Goal: Task Accomplishment & Management: Use online tool/utility

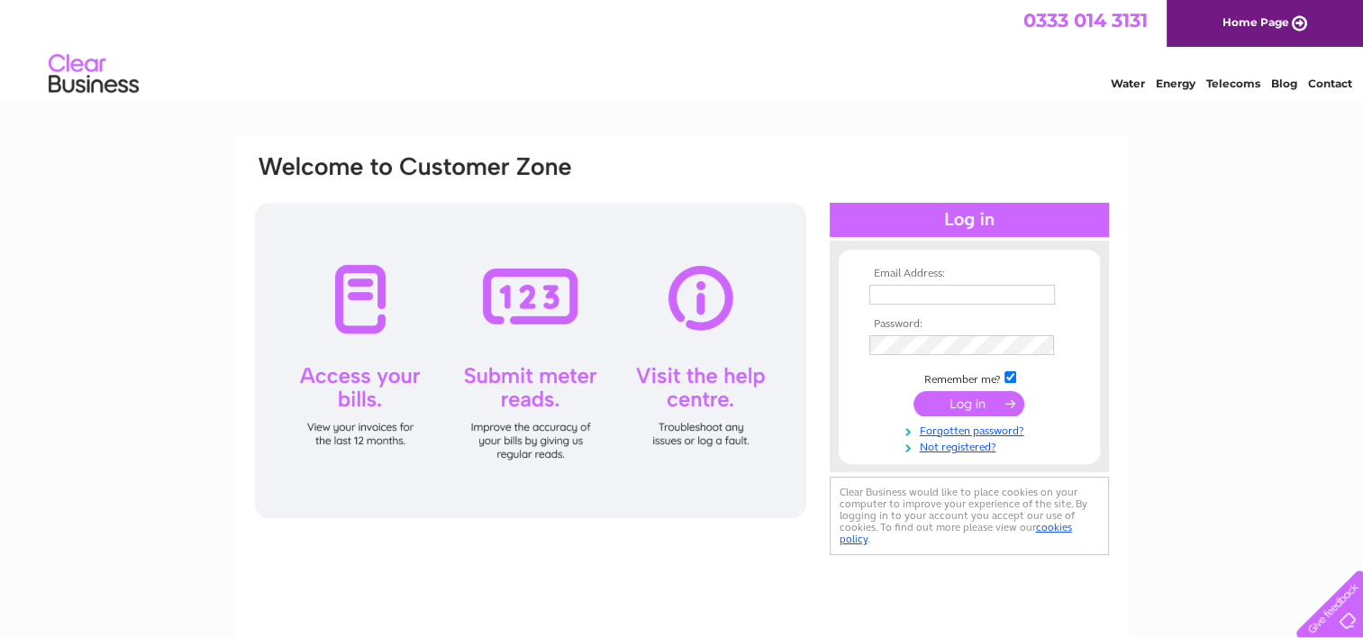
click at [939, 294] on input "text" at bounding box center [962, 295] width 186 height 20
type input "enquiries@yourvoice.org.uk"
click at [913, 392] on input "submit" at bounding box center [968, 404] width 111 height 25
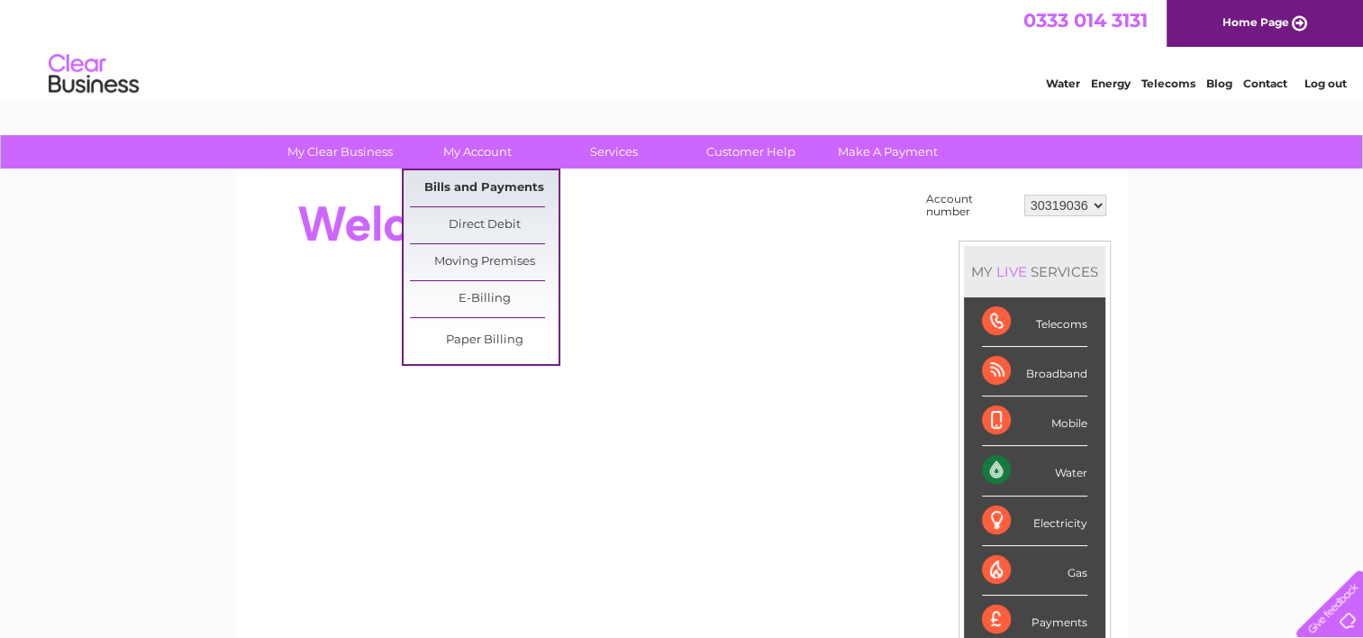
click at [499, 180] on link "Bills and Payments" at bounding box center [484, 188] width 149 height 36
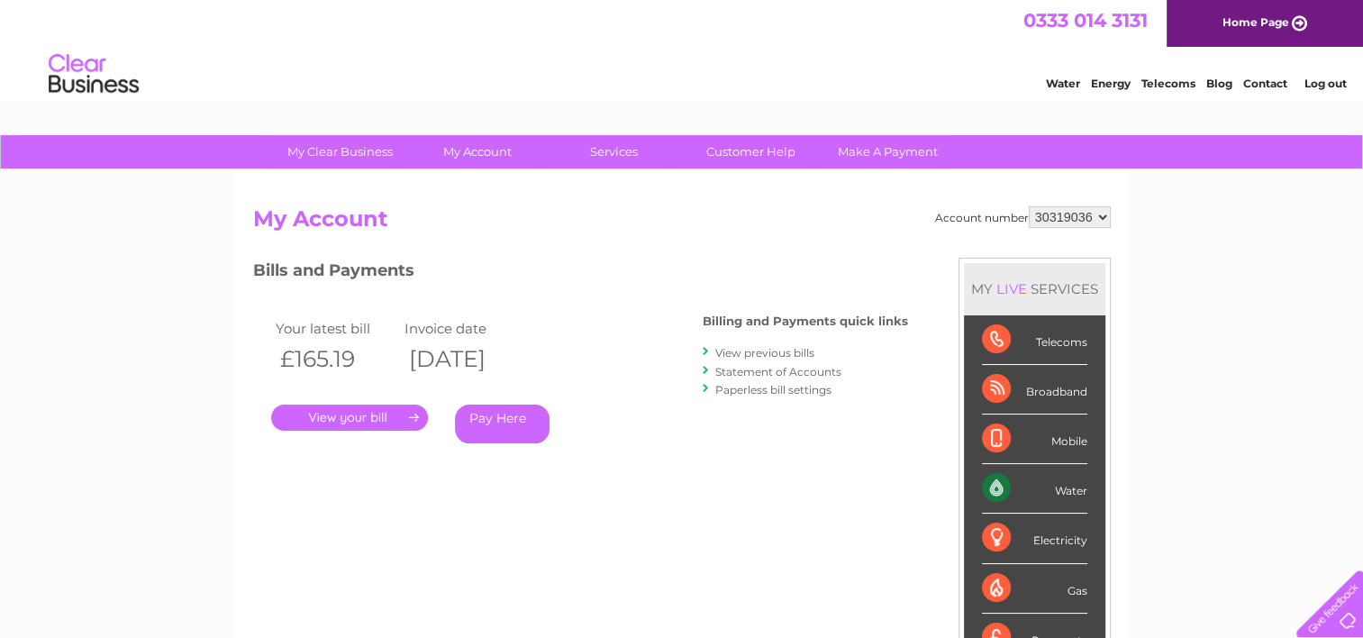
click at [401, 419] on link "." at bounding box center [349, 417] width 157 height 26
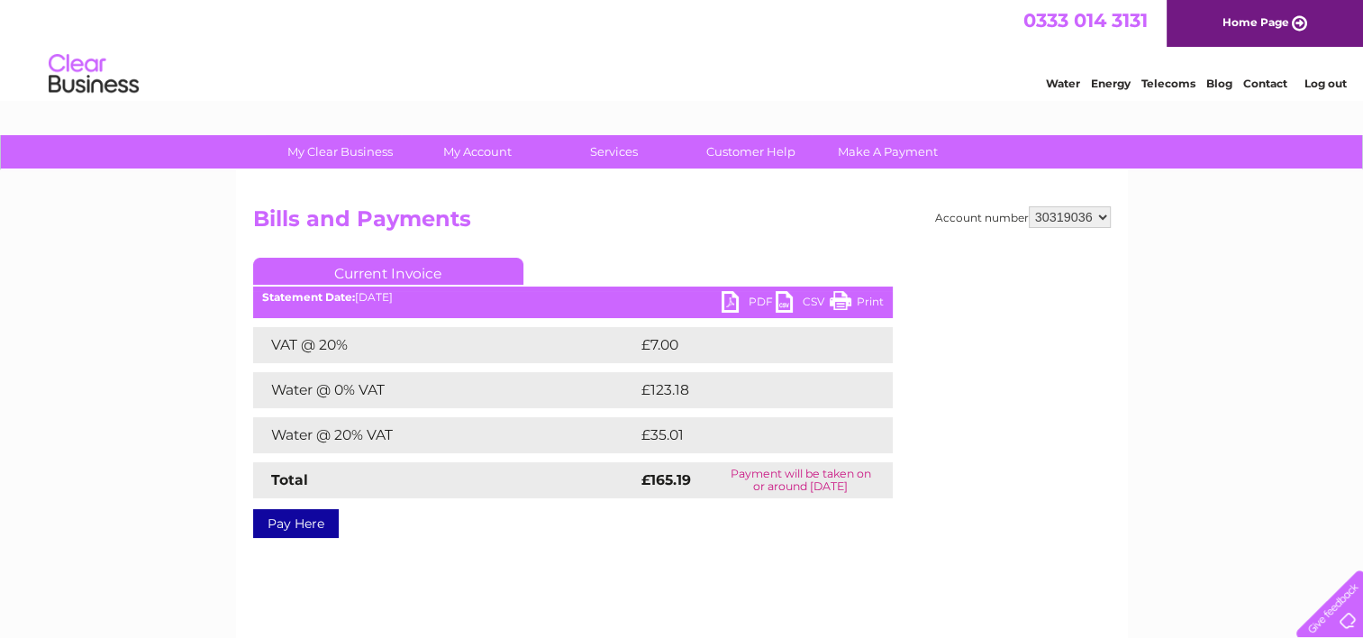
click at [732, 302] on link "PDF" at bounding box center [748, 304] width 54 height 26
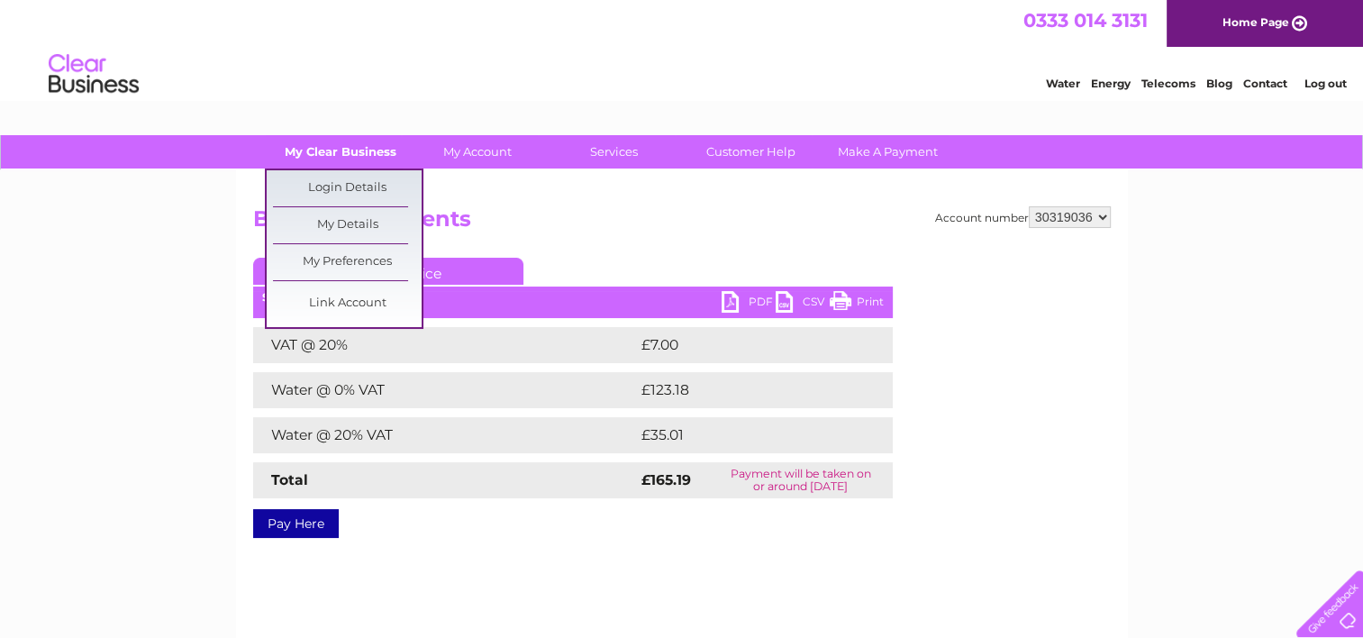
click at [368, 144] on link "My Clear Business" at bounding box center [340, 151] width 149 height 33
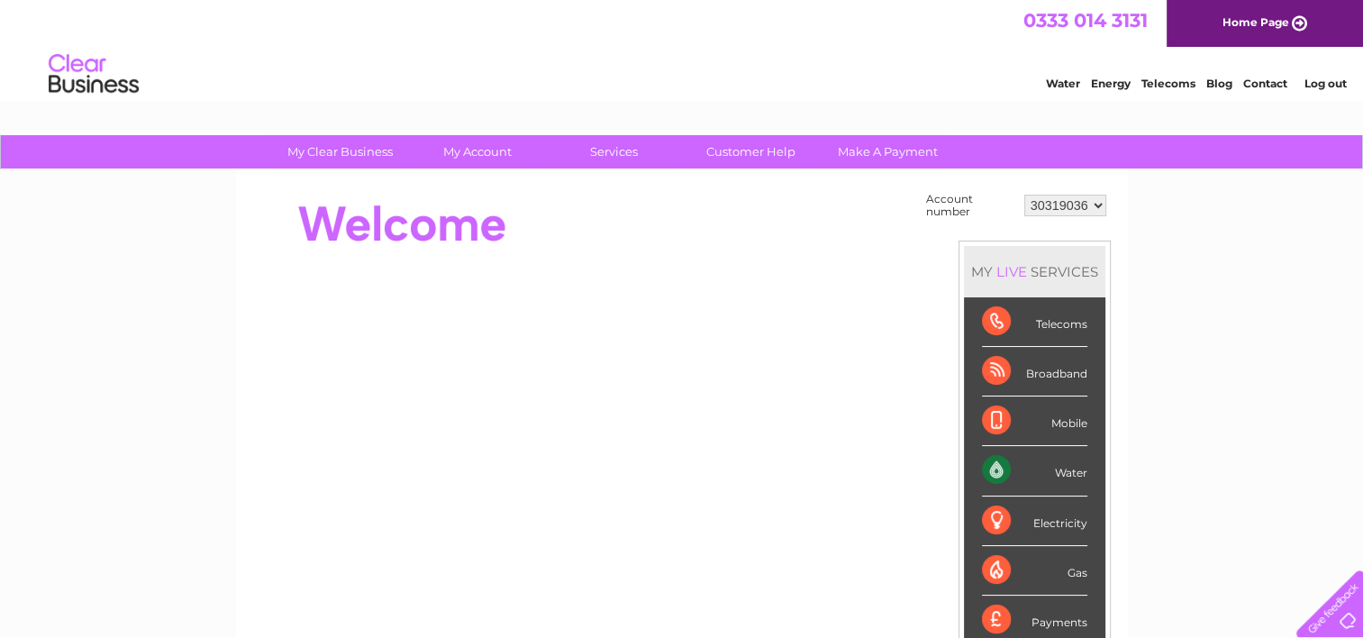
click at [988, 466] on div "Water" at bounding box center [1034, 471] width 105 height 50
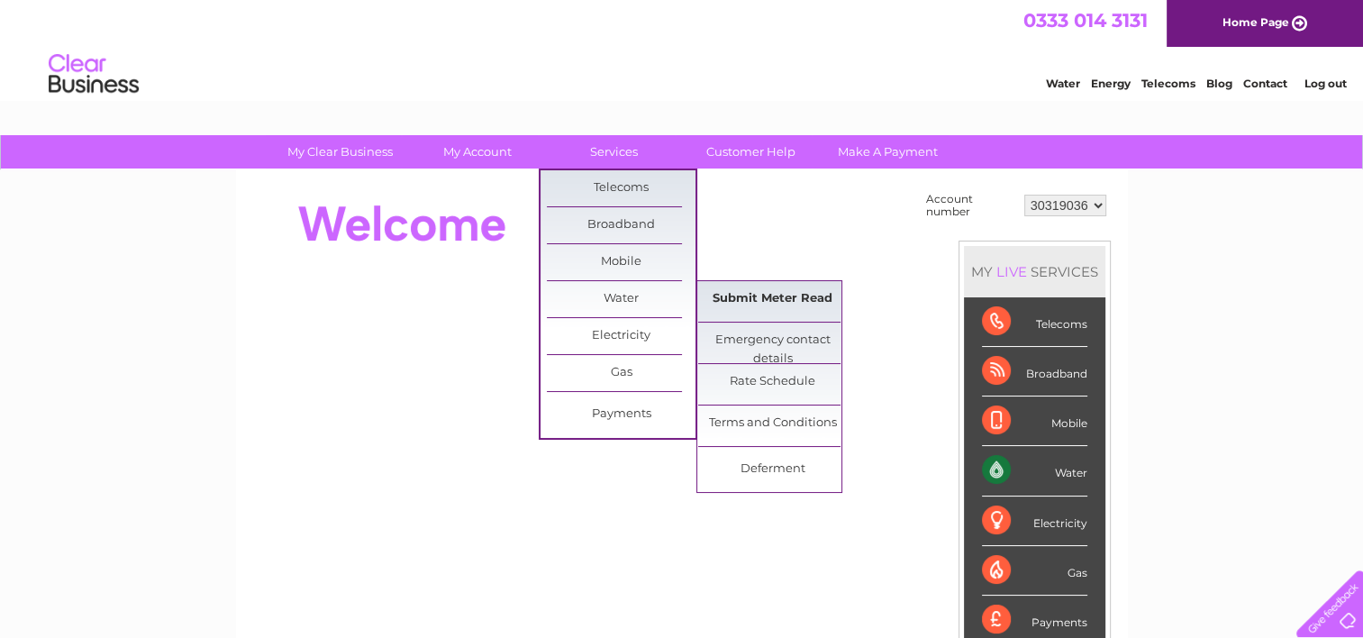
click at [758, 295] on link "Submit Meter Read" at bounding box center [772, 299] width 149 height 36
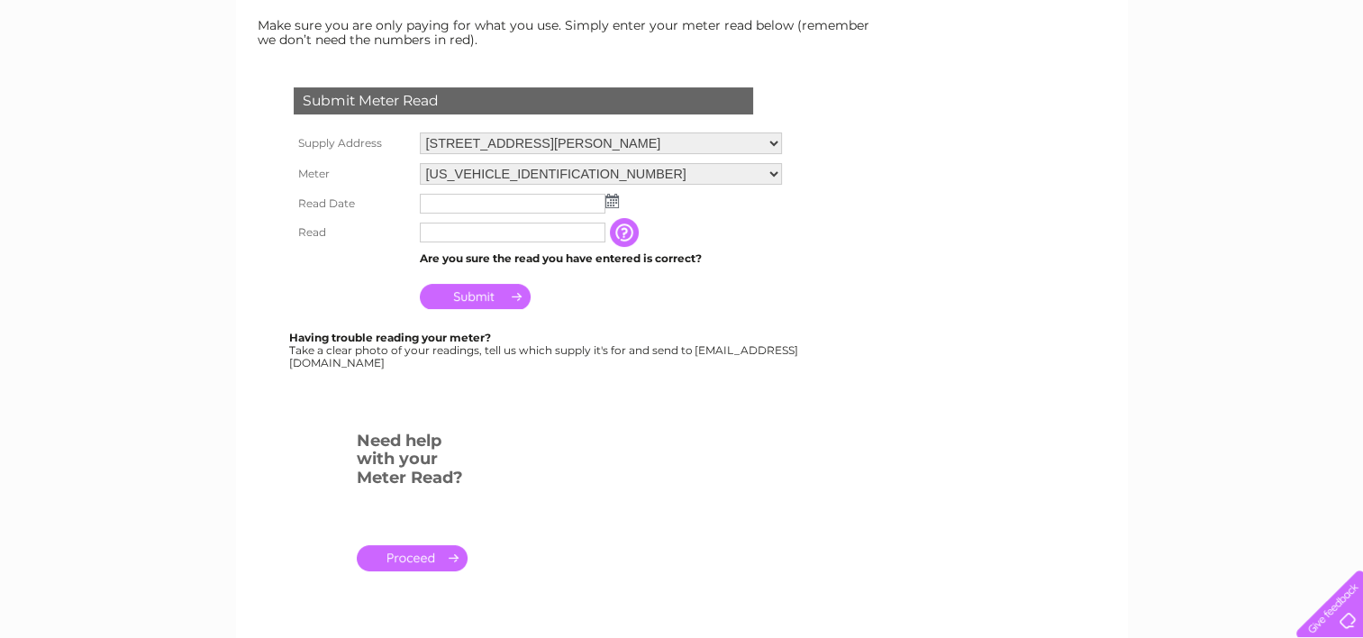
scroll to position [180, 0]
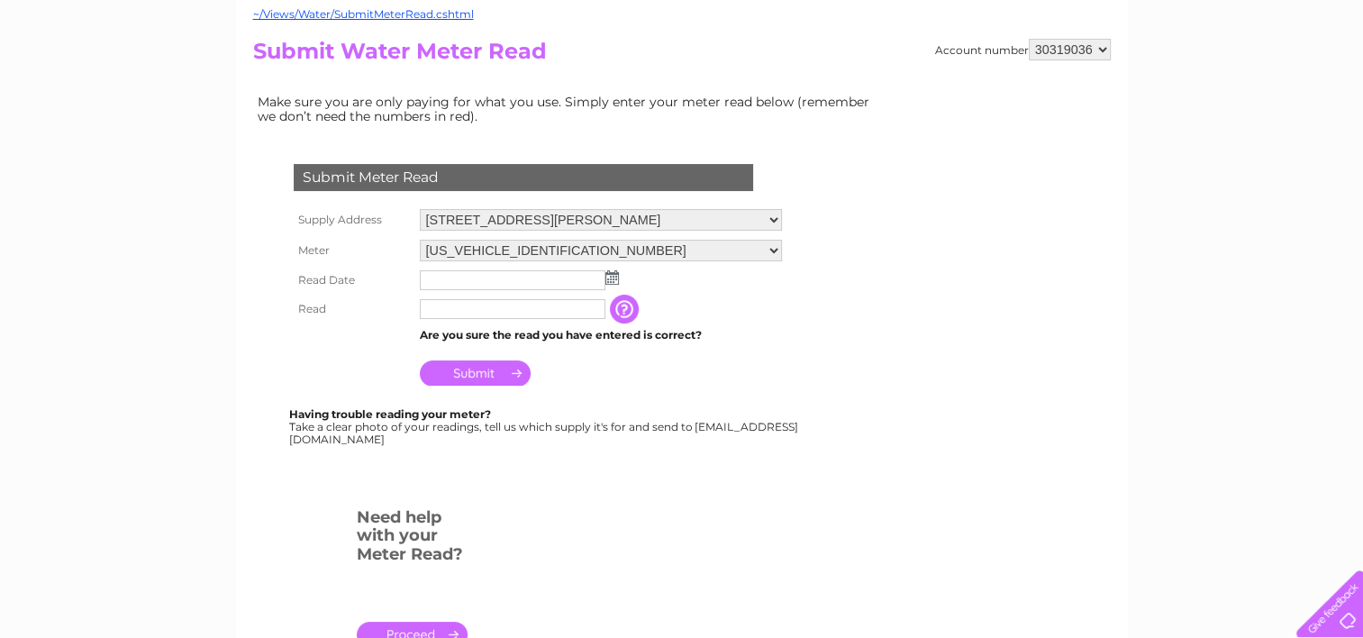
click at [611, 272] on img at bounding box center [612, 277] width 14 height 14
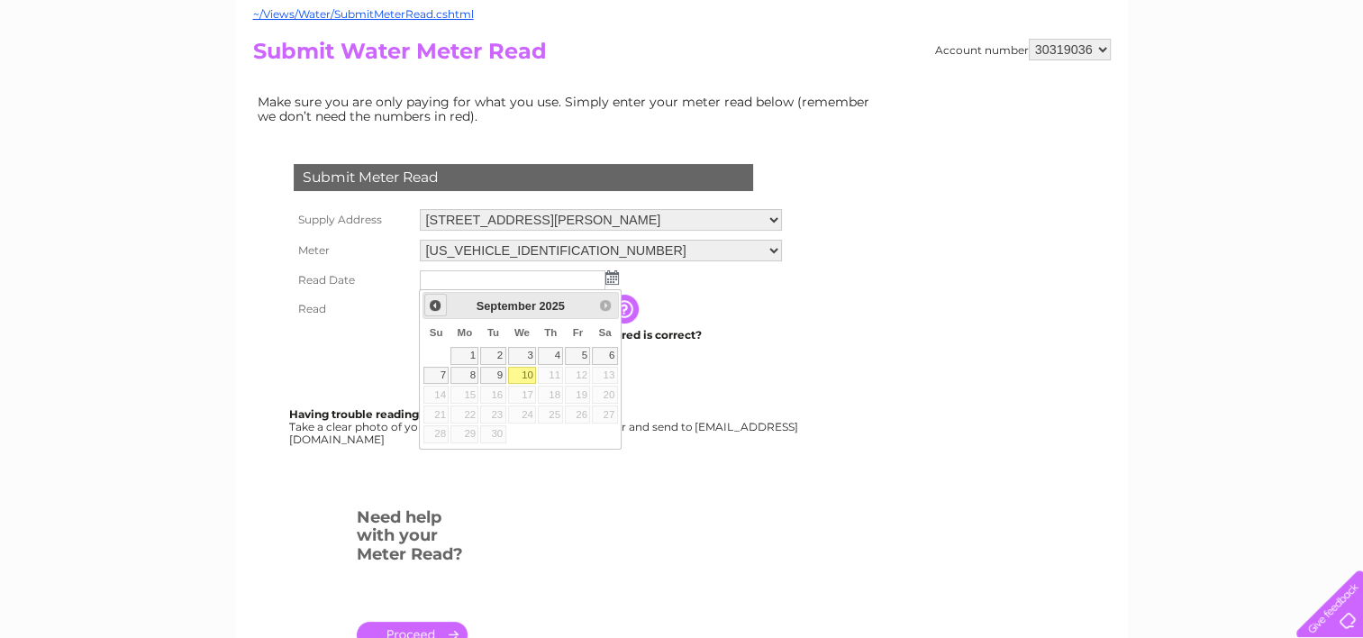
click at [432, 299] on span "Prev" at bounding box center [435, 305] width 14 height 14
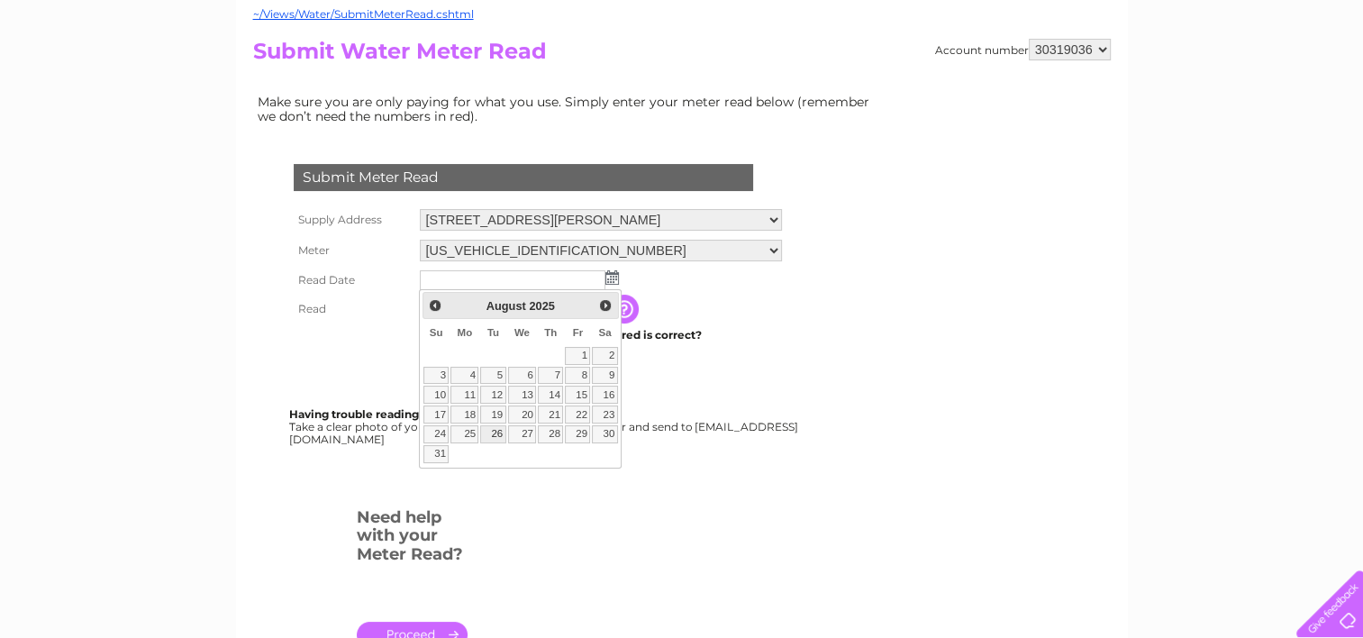
click at [499, 431] on link "26" at bounding box center [492, 434] width 25 height 18
type input "2025/08/26"
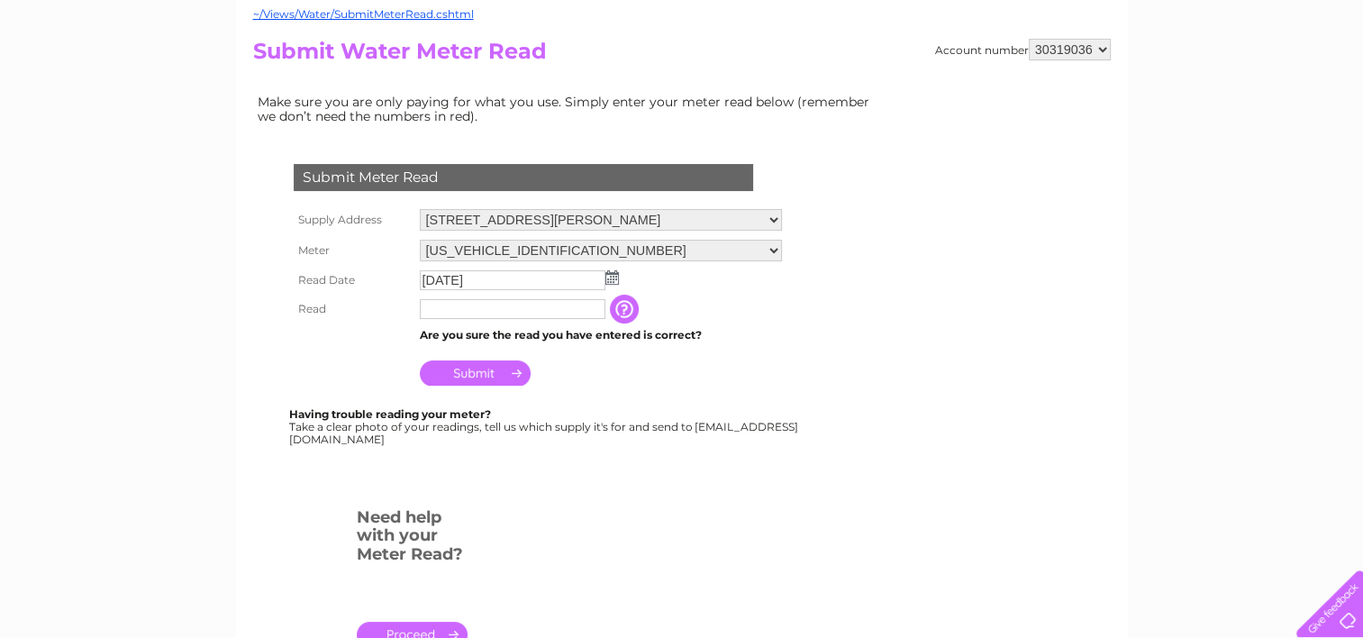
click at [488, 320] on td at bounding box center [512, 309] width 195 height 29
click at [486, 314] on input "text" at bounding box center [513, 309] width 186 height 20
type input "00137"
click at [517, 377] on input "Submit" at bounding box center [475, 372] width 111 height 25
